Goal: Navigation & Orientation: Find specific page/section

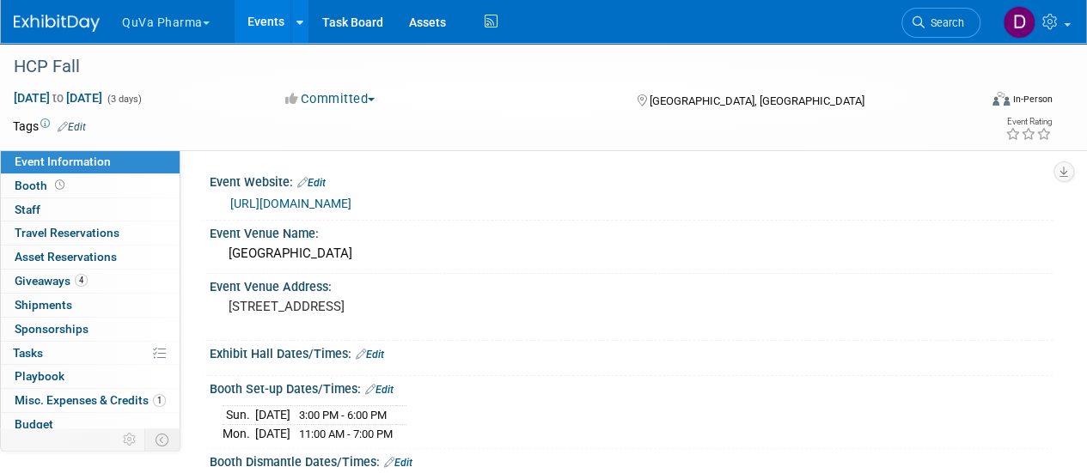
click at [184, 23] on button "QuVa Pharma" at bounding box center [175, 19] width 111 height 38
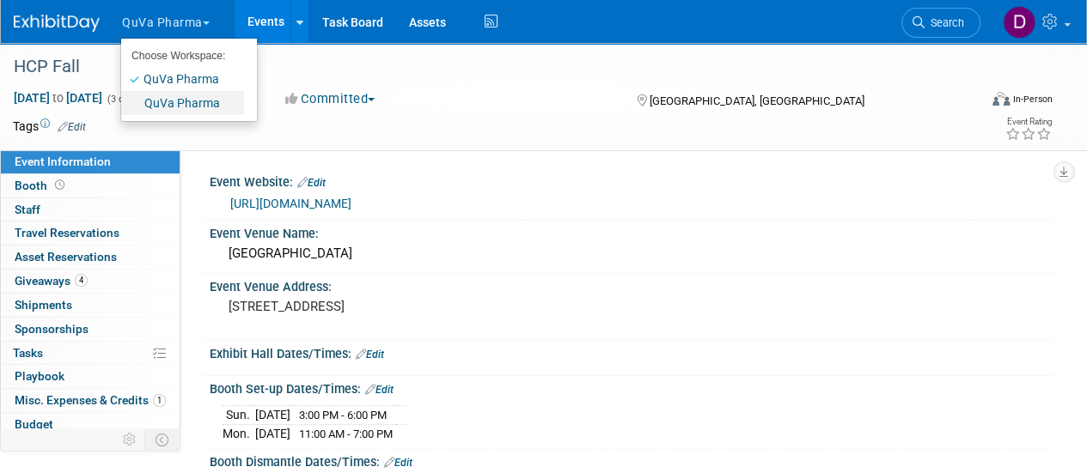
click at [180, 100] on link "QuVa Pharma" at bounding box center [182, 103] width 123 height 24
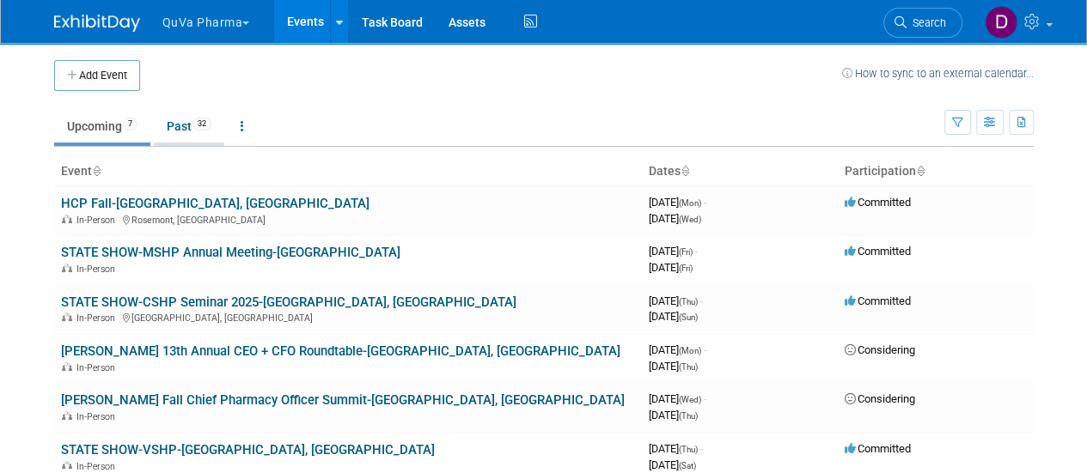
click at [195, 123] on link "Past 32" at bounding box center [189, 126] width 70 height 33
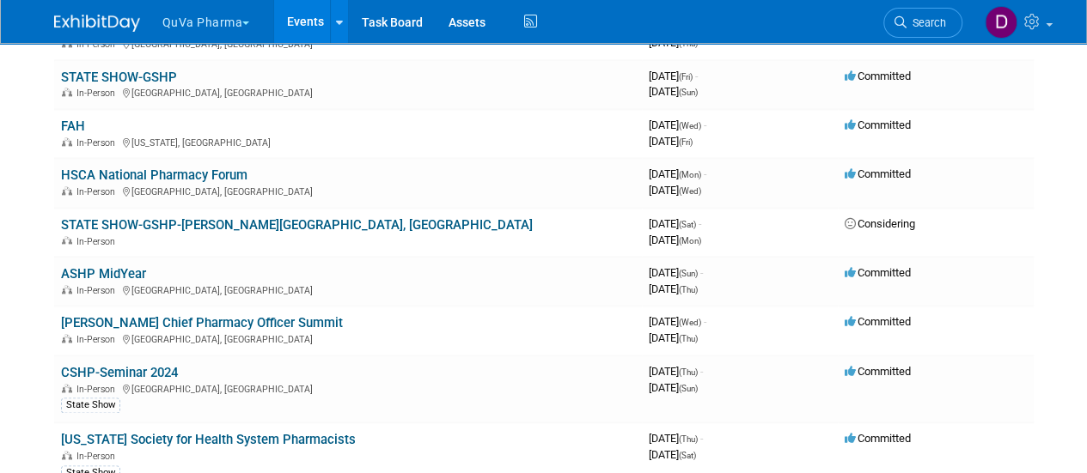
scroll to position [1009, 0]
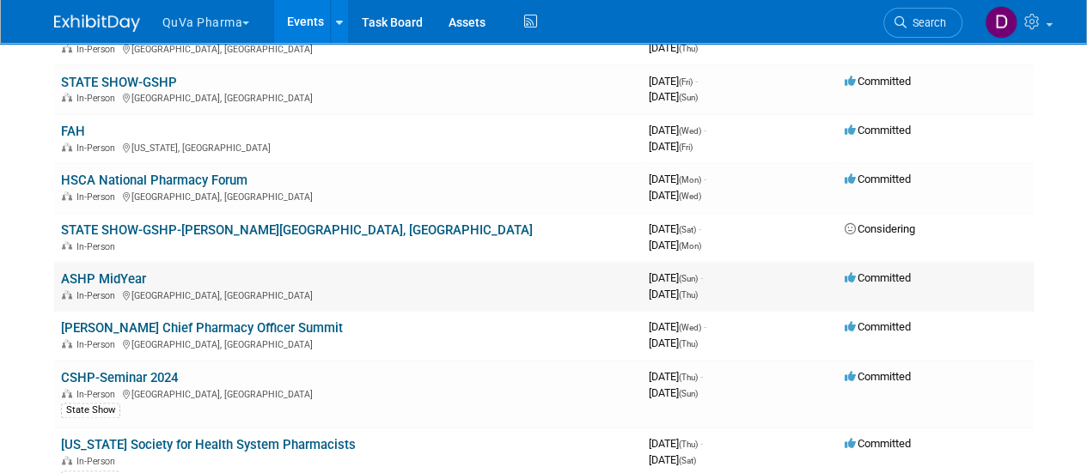
click at [128, 291] on icon at bounding box center [127, 295] width 9 height 9
click at [116, 279] on link "ASHP MidYear" at bounding box center [103, 279] width 85 height 15
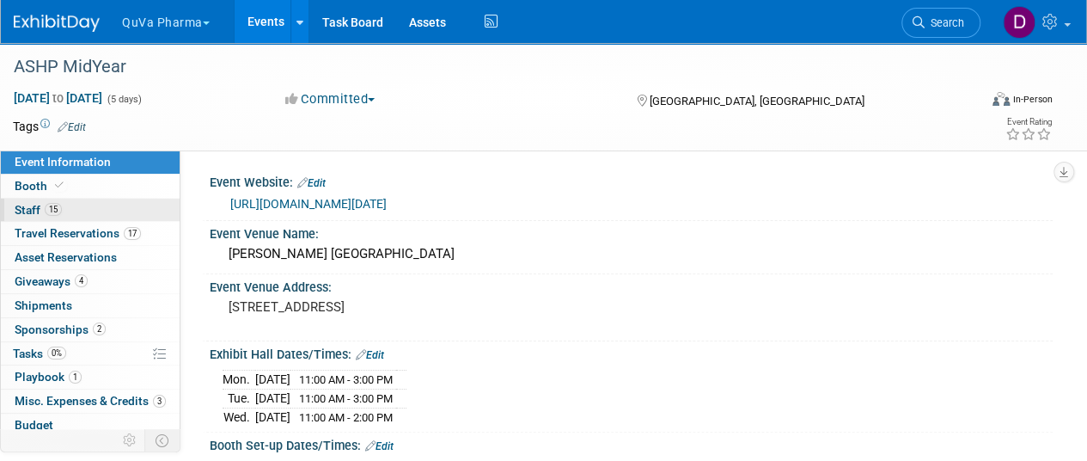
click at [38, 203] on span "Staff 15" at bounding box center [38, 210] width 47 height 14
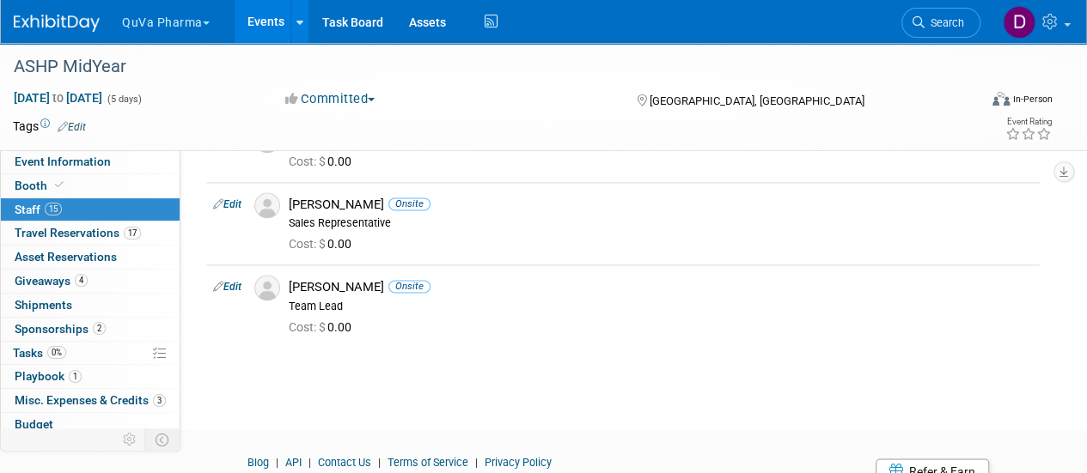
scroll to position [1077, 0]
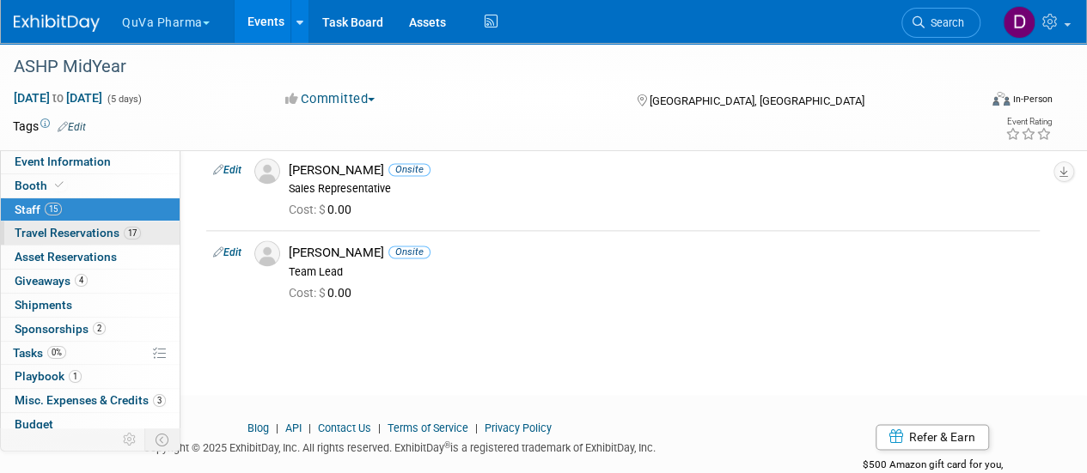
click at [120, 224] on link "17 Travel Reservations 17" at bounding box center [90, 233] width 179 height 23
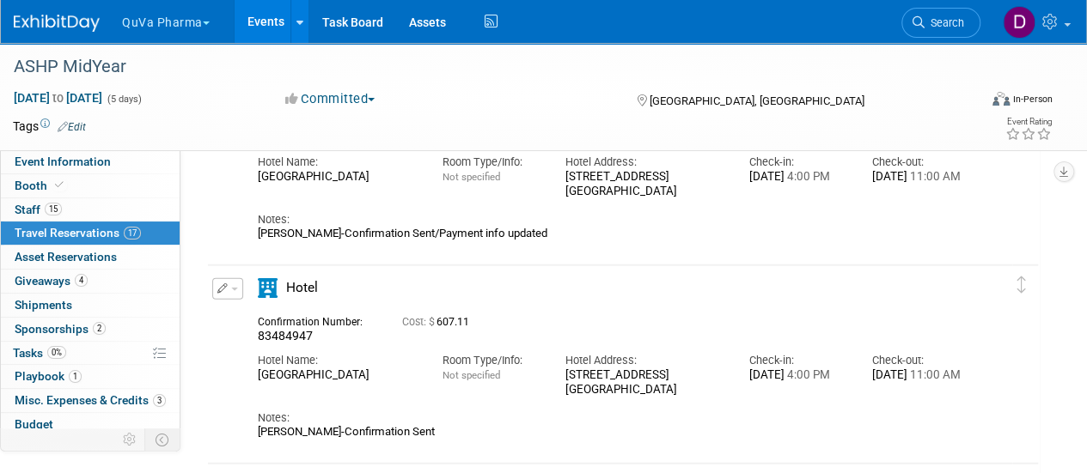
scroll to position [0, 0]
